Goal: Task Accomplishment & Management: Manage account settings

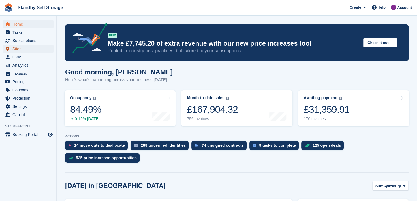
click at [16, 49] on span "Sites" at bounding box center [29, 49] width 34 height 8
click at [13, 42] on span "Subscriptions" at bounding box center [29, 41] width 34 height 8
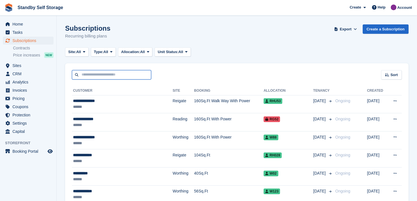
click at [122, 71] on input "text" at bounding box center [111, 74] width 79 height 9
type input "*****"
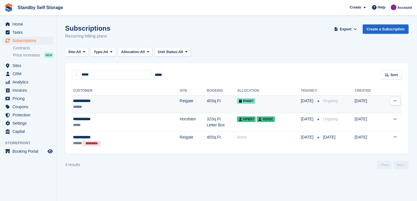
click at [238, 103] on div "RH007" at bounding box center [269, 101] width 64 height 6
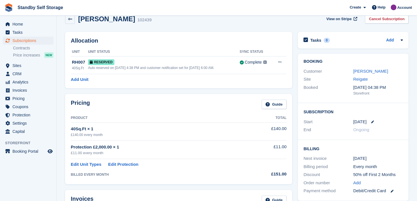
scroll to position [28, 0]
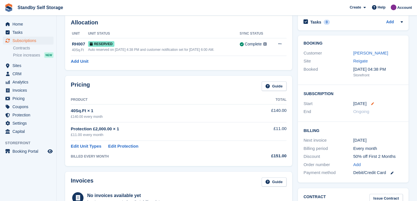
click at [373, 103] on icon at bounding box center [372, 103] width 3 height 3
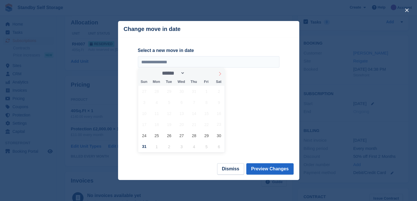
click at [220, 72] on icon at bounding box center [220, 74] width 4 height 4
select select "*"
click at [157, 91] on span "1" at bounding box center [156, 91] width 11 height 11
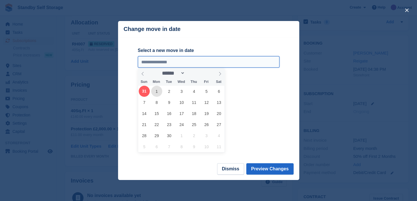
type input "**********"
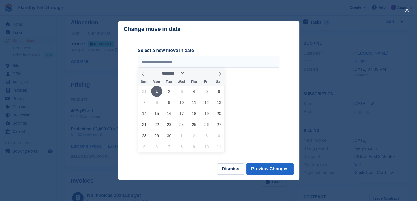
click at [156, 90] on span "1" at bounding box center [156, 91] width 11 height 11
click at [272, 167] on button "Preview Changes" at bounding box center [269, 168] width 47 height 11
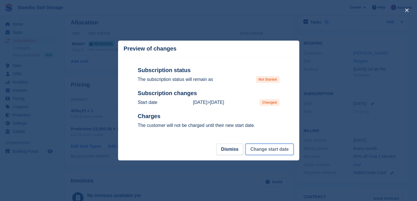
click at [265, 153] on button "Change start date" at bounding box center [270, 148] width 48 height 11
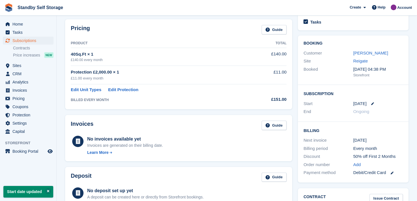
scroll to position [0, 0]
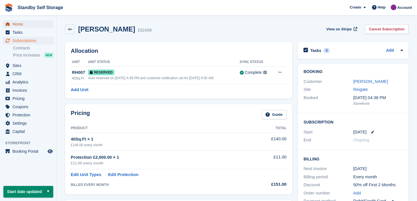
click at [17, 24] on span "Home" at bounding box center [29, 24] width 34 height 8
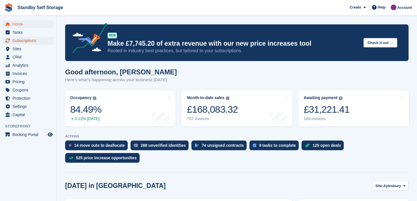
click at [23, 39] on span "Subscriptions" at bounding box center [29, 41] width 34 height 8
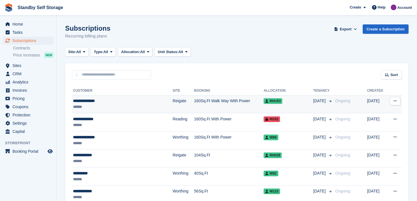
click at [81, 102] on div "**********" at bounding box center [113, 101] width 80 height 6
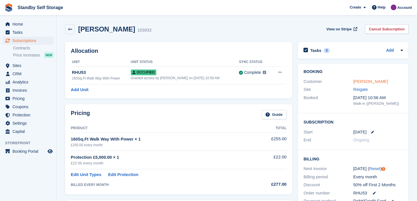
click at [362, 81] on link "[PERSON_NAME]" at bounding box center [371, 81] width 35 height 5
